Goal: Navigation & Orientation: Find specific page/section

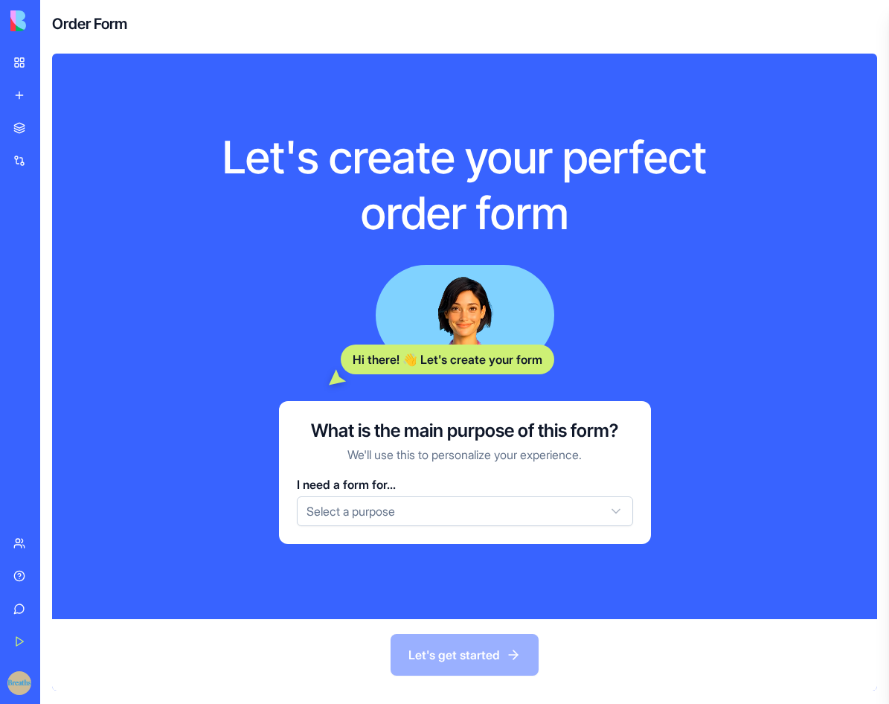
click at [379, 511] on html "BETA My Workspace New app Marketplace Integrations Recent AI Logo Generator TRY…" at bounding box center [444, 352] width 889 height 704
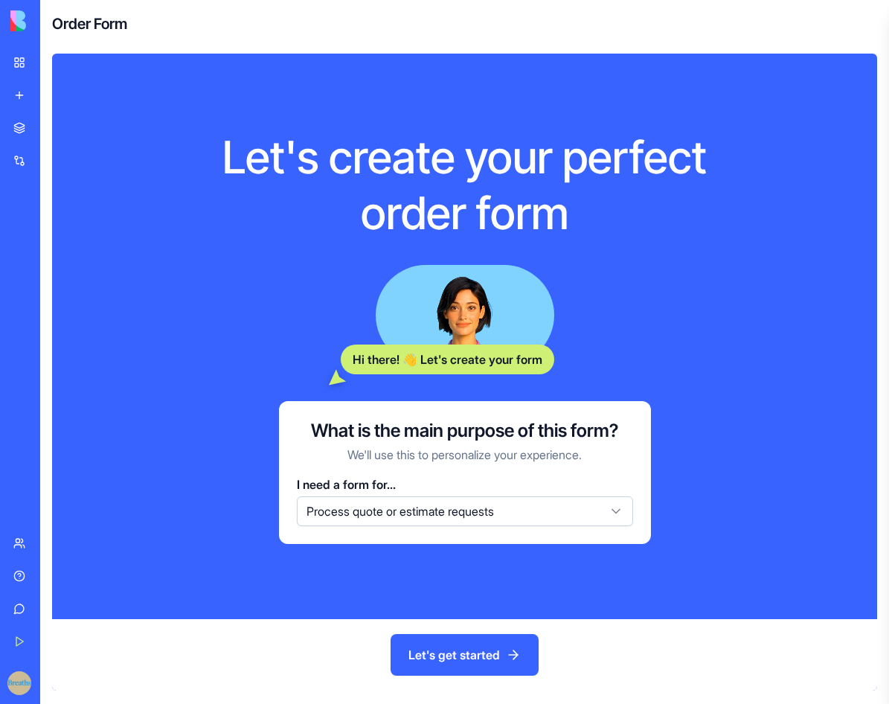
click at [456, 679] on div "Let's get started" at bounding box center [464, 654] width 825 height 71
click at [454, 668] on button "Let's get started" at bounding box center [464, 655] width 148 height 42
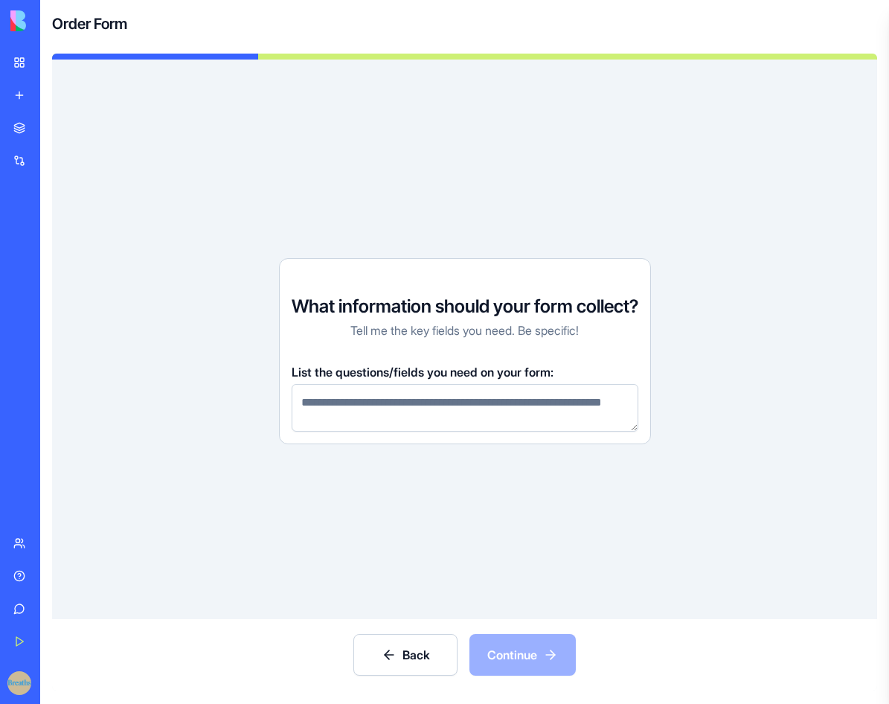
click at [481, 646] on div "Back Continue" at bounding box center [464, 654] width 825 height 71
click at [19, 124] on link "Marketplace" at bounding box center [33, 128] width 59 height 30
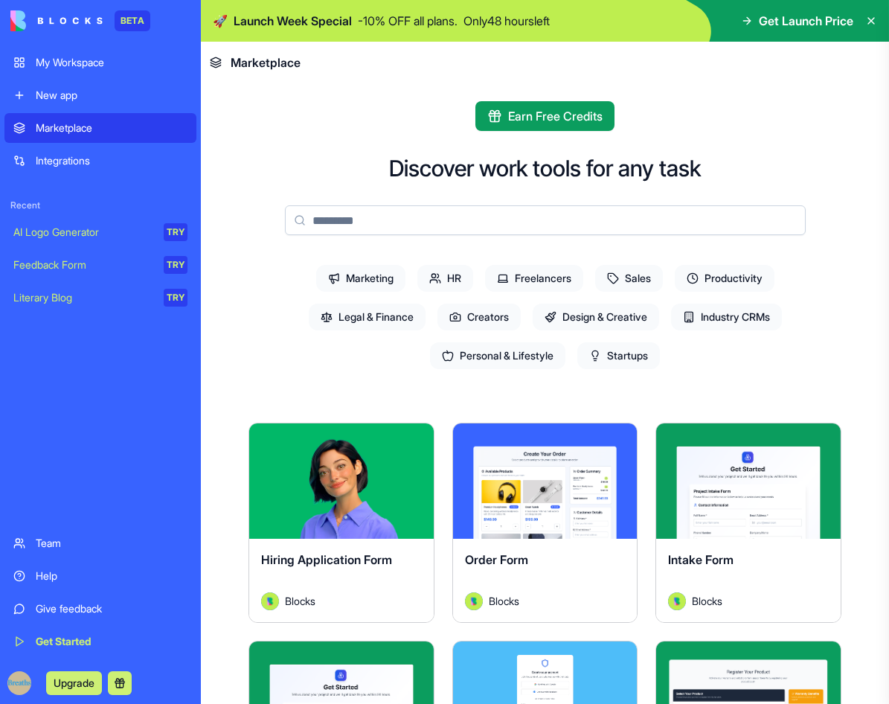
click at [75, 57] on div "My Workspace" at bounding box center [112, 62] width 152 height 15
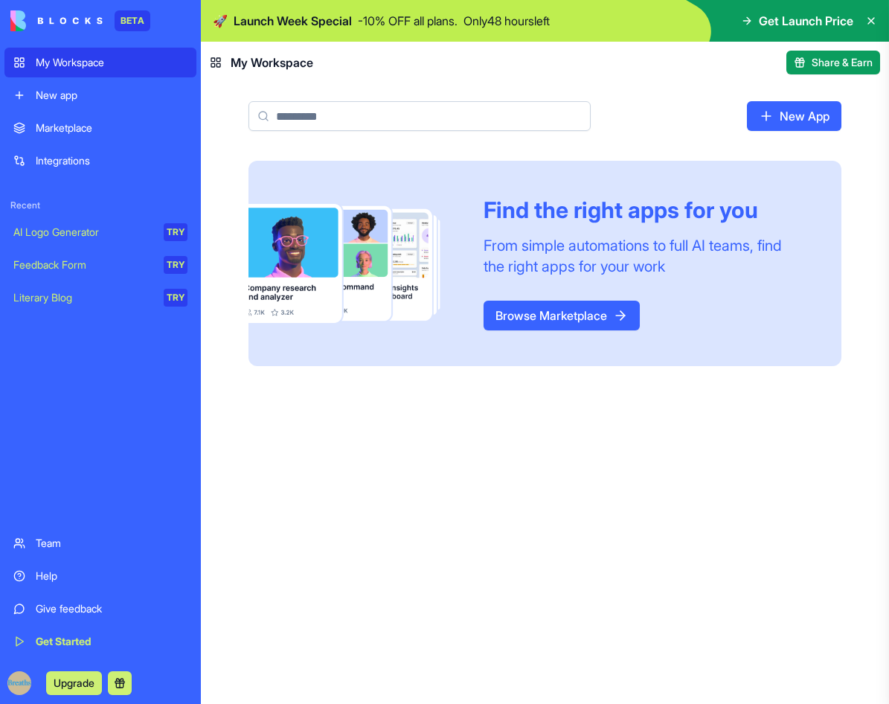
click at [73, 90] on div "New app" at bounding box center [112, 95] width 152 height 15
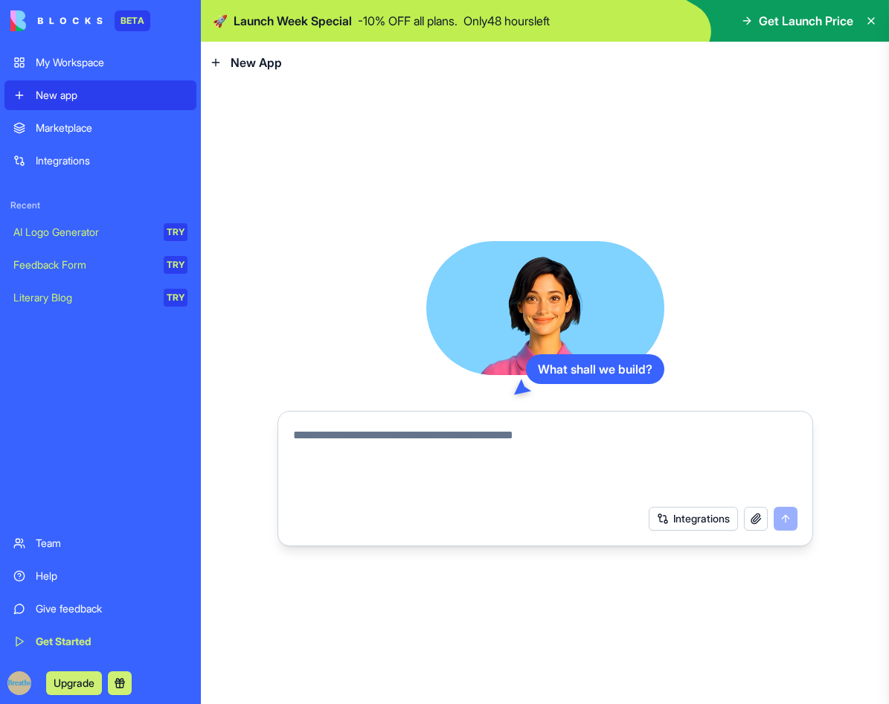
click at [76, 222] on link "AI Logo Generator TRY" at bounding box center [100, 232] width 192 height 30
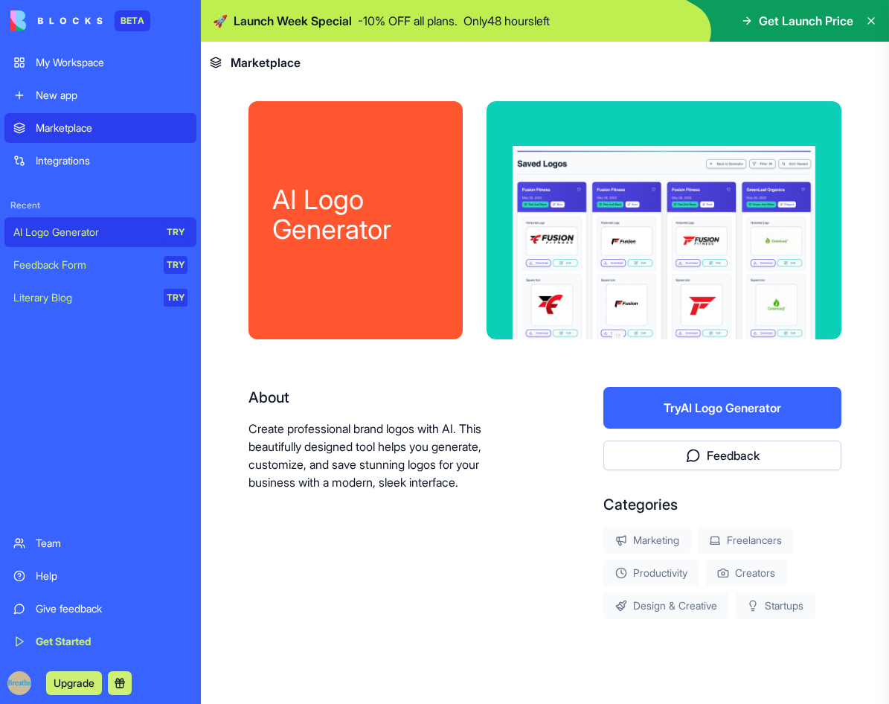
click at [85, 274] on link "Feedback Form TRY" at bounding box center [100, 265] width 192 height 30
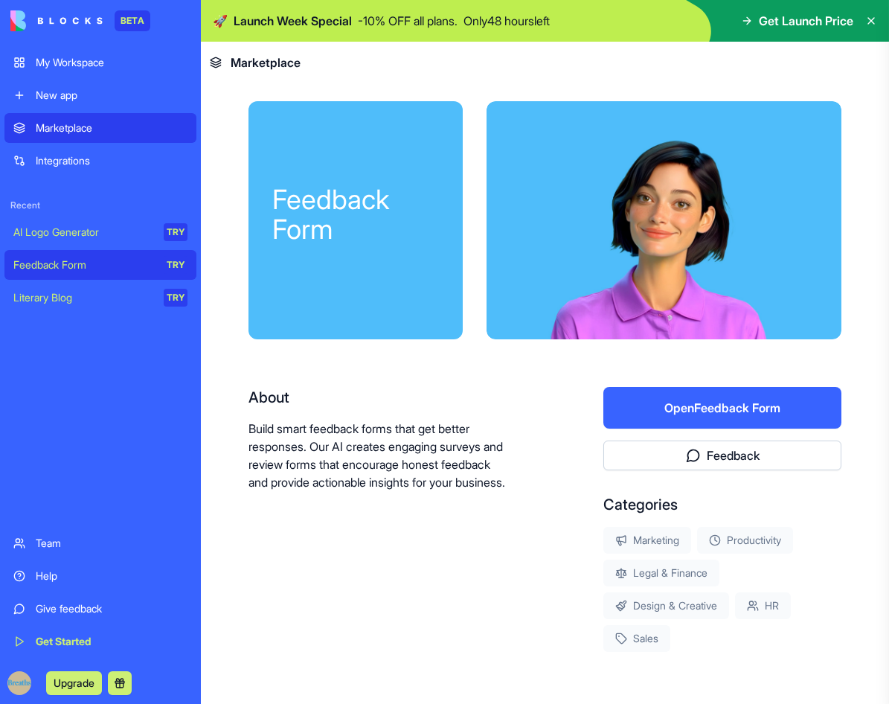
click at [94, 298] on div "Literary Blog" at bounding box center [83, 297] width 140 height 15
